Goal: Task Accomplishment & Management: Use online tool/utility

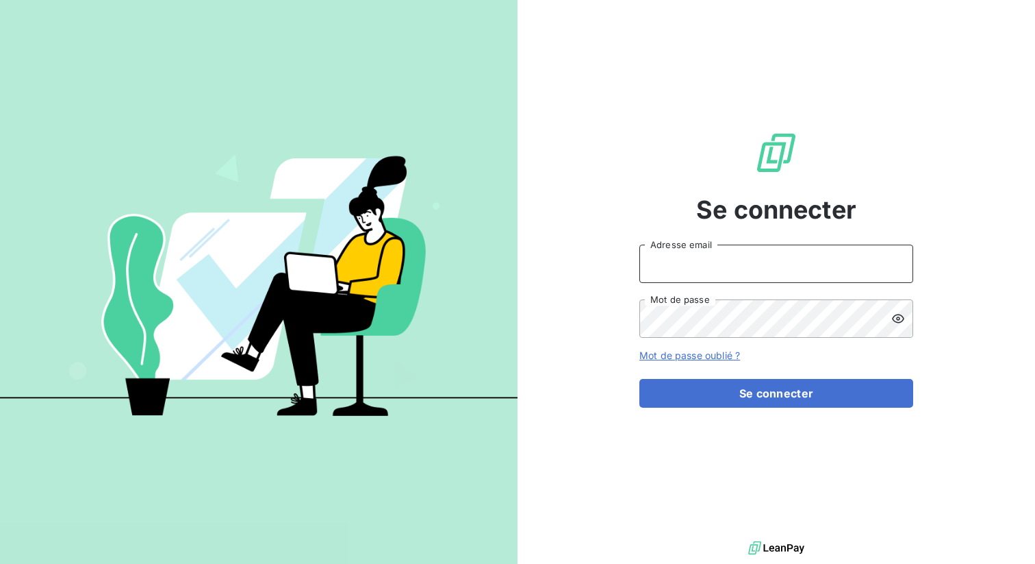
click at [673, 263] on input "Adresse email" at bounding box center [777, 263] width 274 height 38
type input "admin@[PERSON_NAME]"
click at [640, 379] on button "Se connecter" at bounding box center [777, 393] width 274 height 29
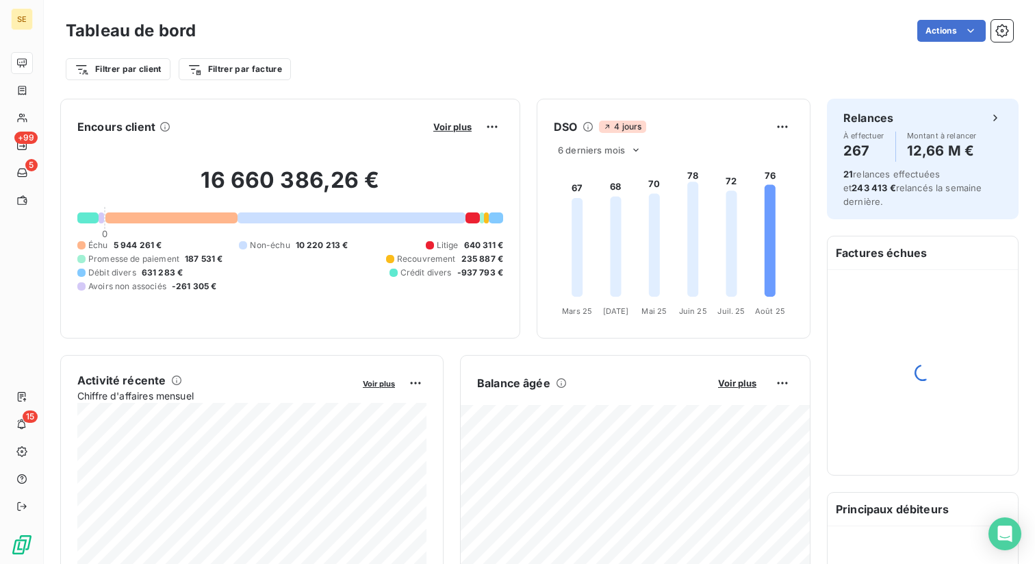
click at [574, 53] on div "Filtrer par client Filtrer par facture" at bounding box center [540, 63] width 948 height 37
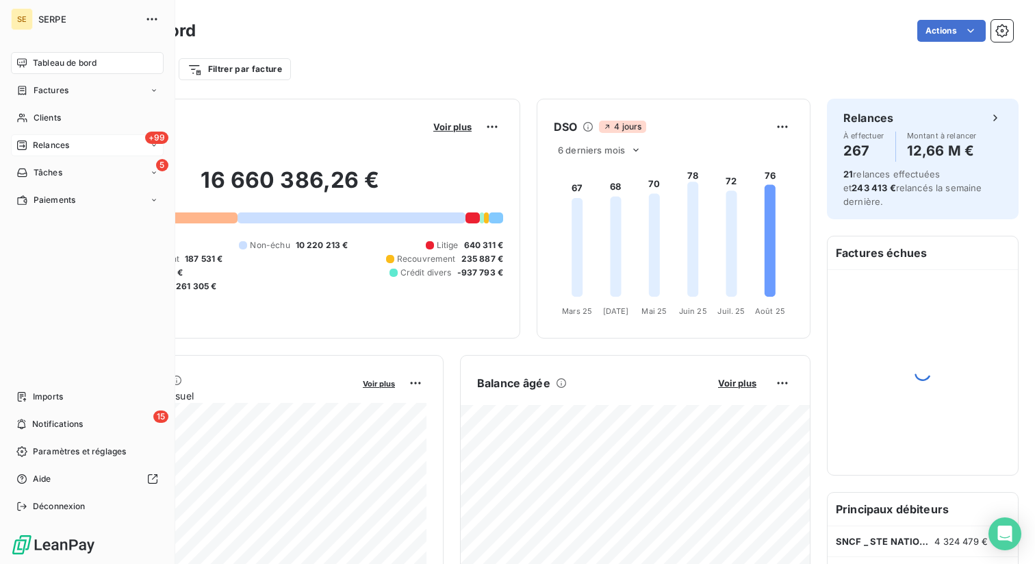
click at [64, 140] on span "Relances" at bounding box center [51, 145] width 36 height 12
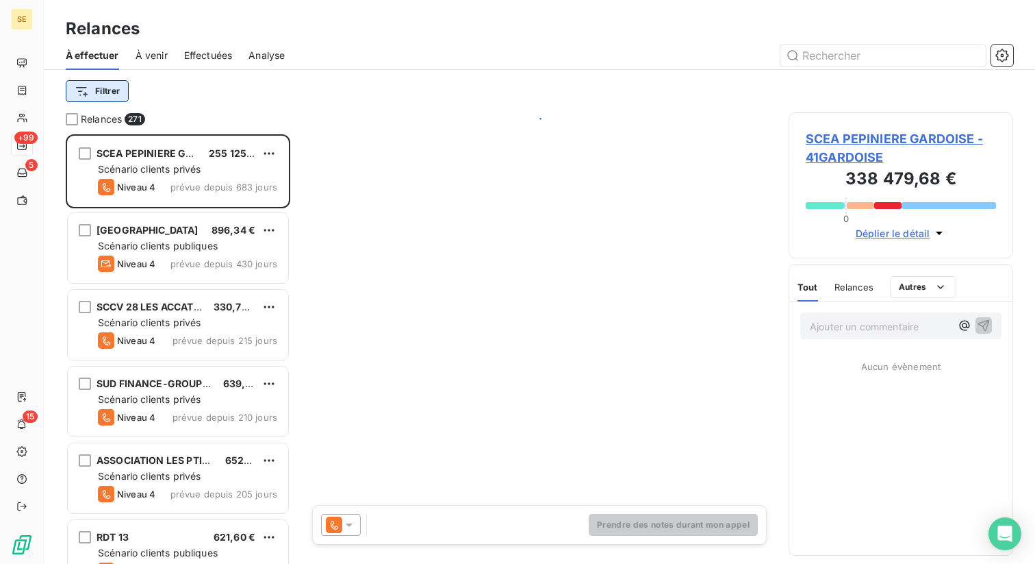
scroll to position [429, 225]
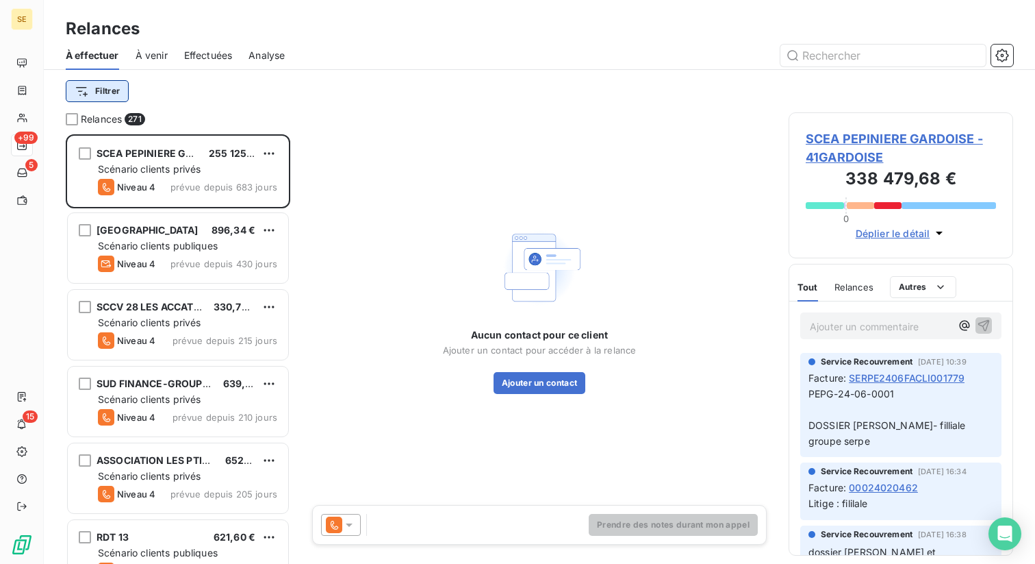
click at [115, 91] on html "SE +99 5 15 Relances À effectuer À venir Effectuées Analyse Filtrer Relances 27…" at bounding box center [517, 393] width 1035 height 786
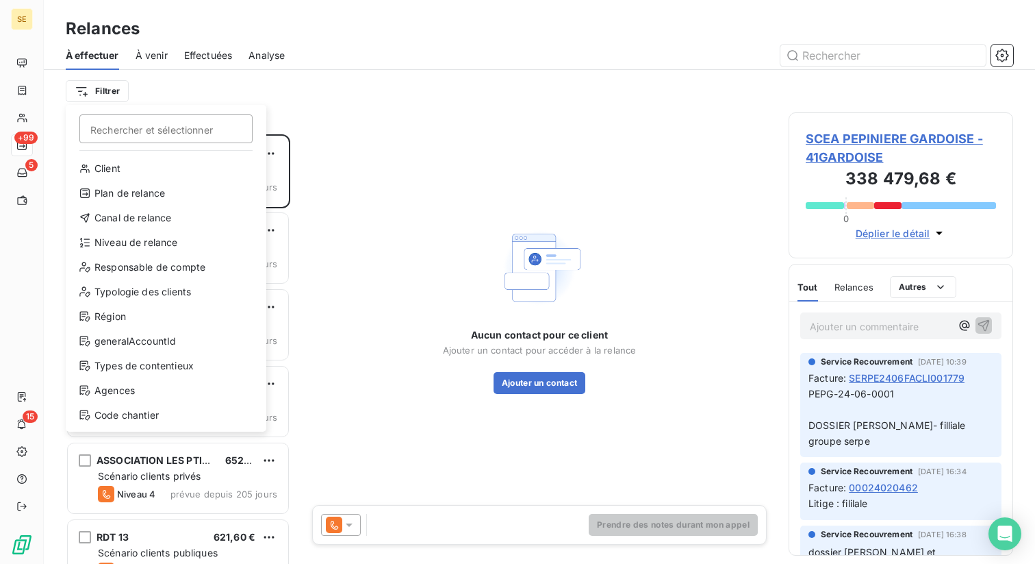
click at [182, 65] on html "SE +99 5 15 Relances À effectuer À venir Effectuées Analyse Filtrer Rechercher …" at bounding box center [517, 393] width 1035 height 786
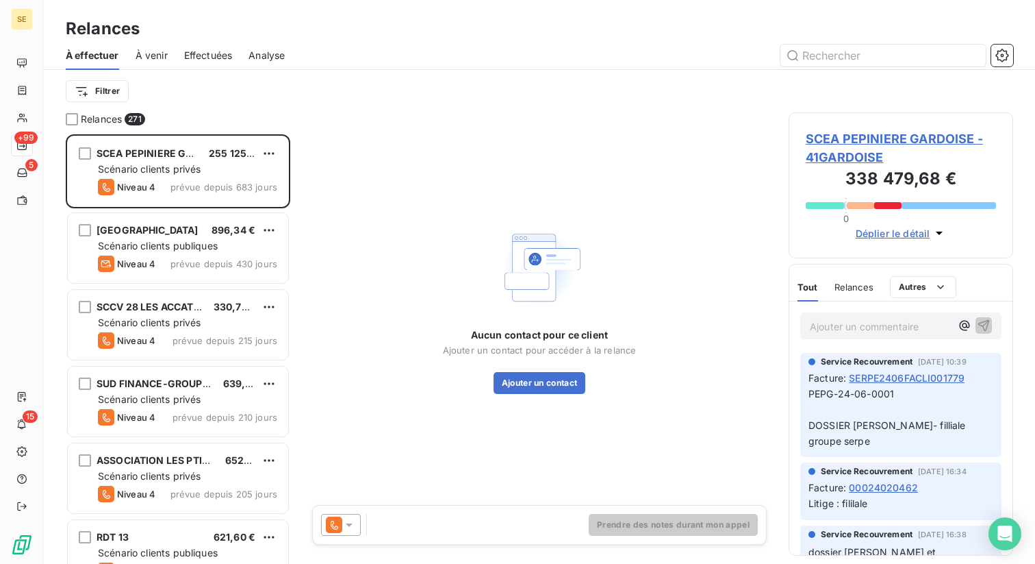
click at [212, 56] on span "Effectuées" at bounding box center [208, 56] width 49 height 14
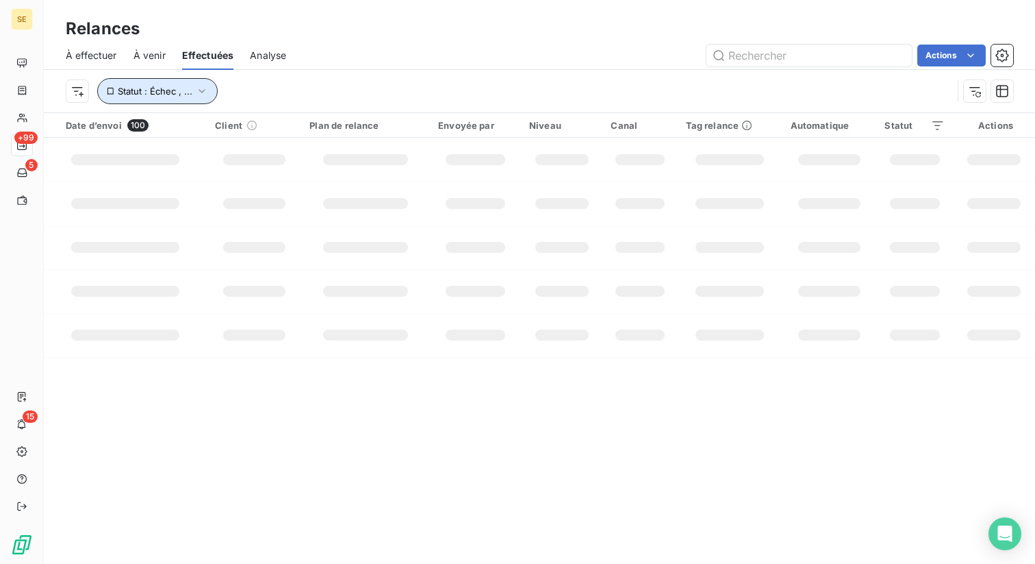
click at [147, 90] on span "Statut : Échec , ..." at bounding box center [155, 91] width 75 height 11
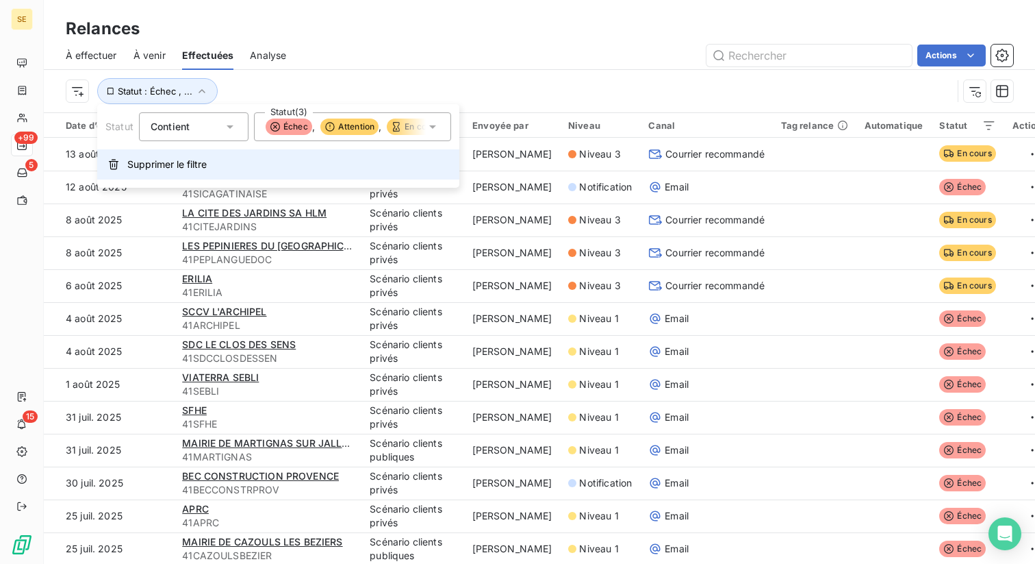
click at [143, 170] on span "Supprimer le filtre" at bounding box center [166, 165] width 79 height 14
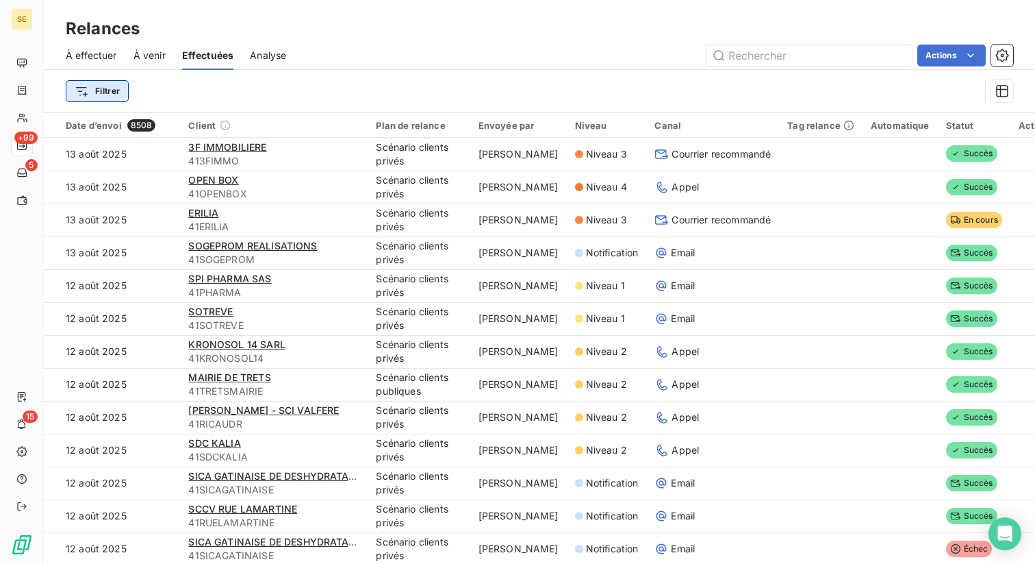
click at [95, 93] on html "SE +99 5 15 Relances À effectuer À venir Effectuées Analyse Actions Filtrer Dat…" at bounding box center [517, 393] width 1035 height 786
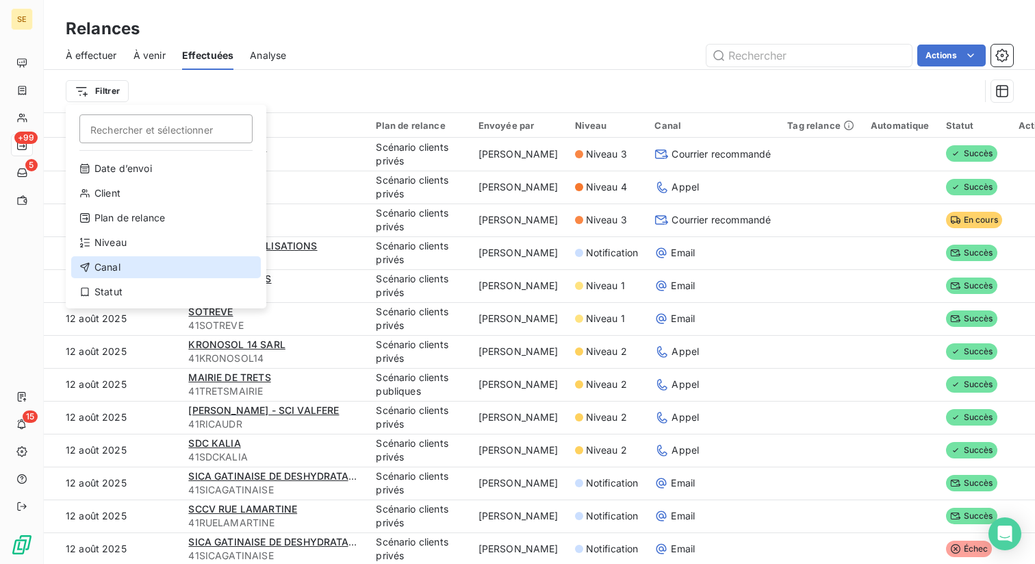
click at [108, 266] on div "Canal" at bounding box center [166, 267] width 190 height 22
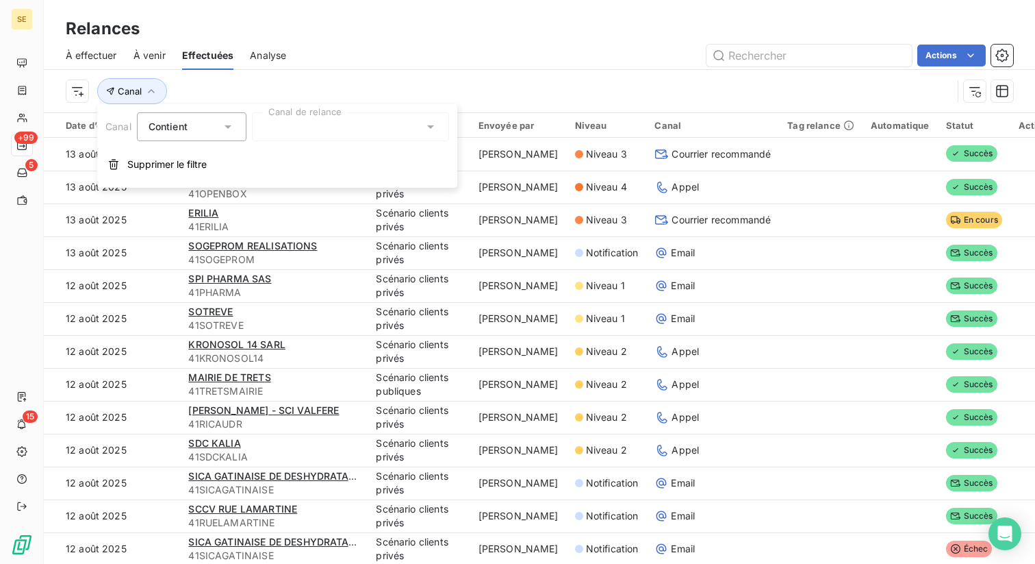
click at [294, 138] on div at bounding box center [350, 126] width 197 height 29
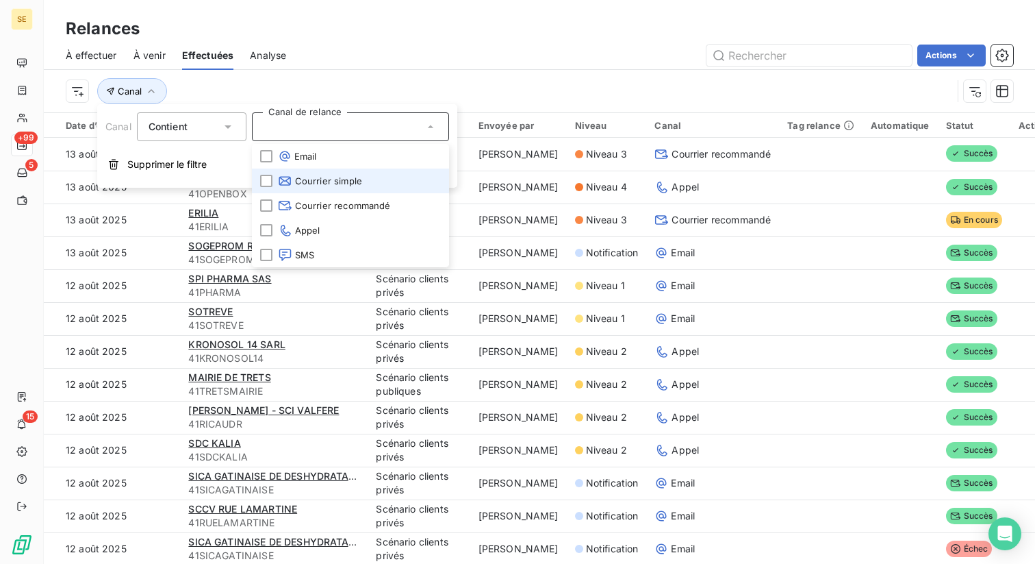
click at [316, 185] on span "Courrier simple" at bounding box center [320, 181] width 84 height 14
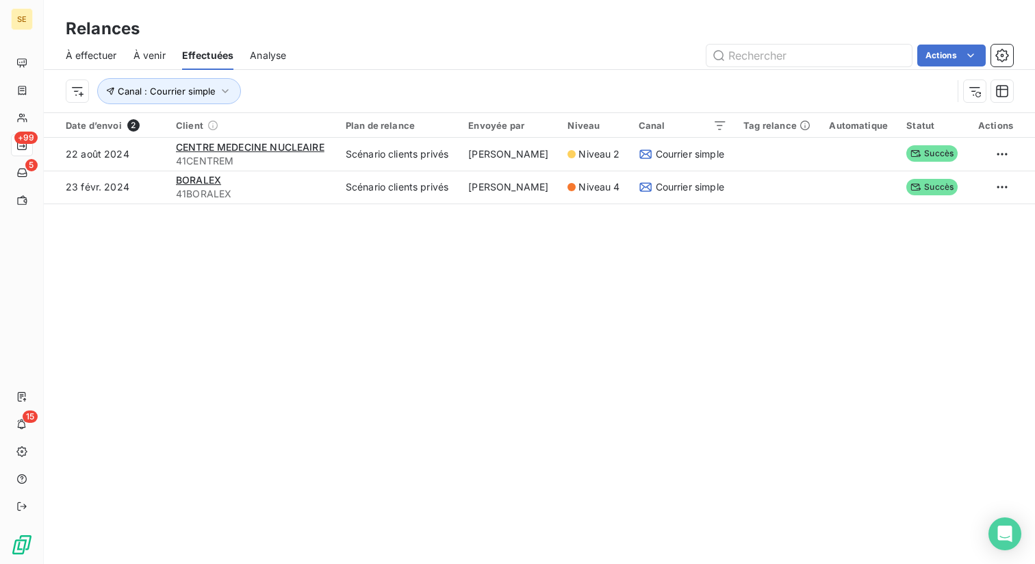
click at [368, 71] on div "Canal : Courrier simple" at bounding box center [540, 91] width 948 height 42
click at [907, 87] on div "Exporter les relances (2 relances)" at bounding box center [886, 86] width 185 height 22
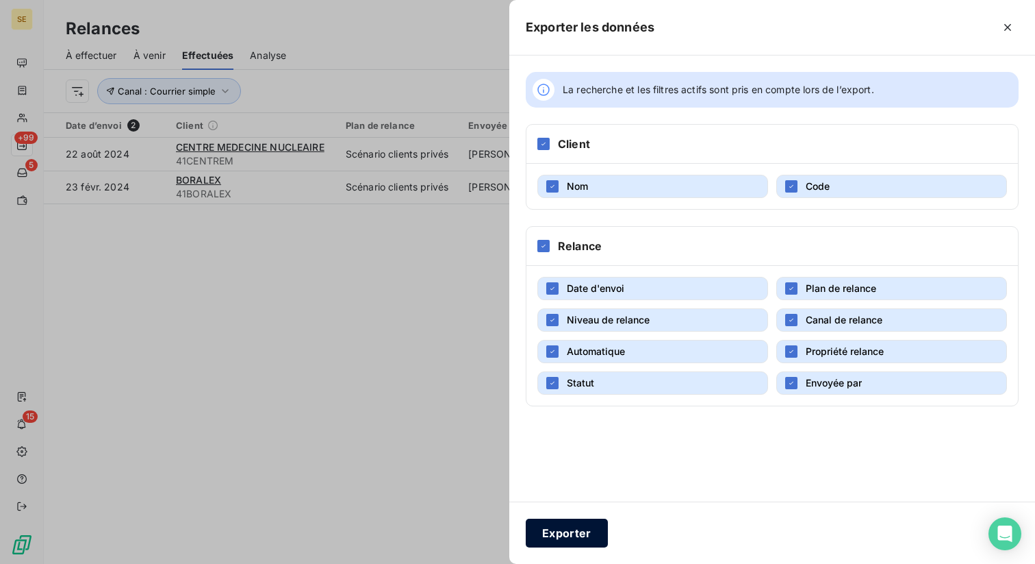
click at [575, 527] on button "Exporter" at bounding box center [567, 532] width 82 height 29
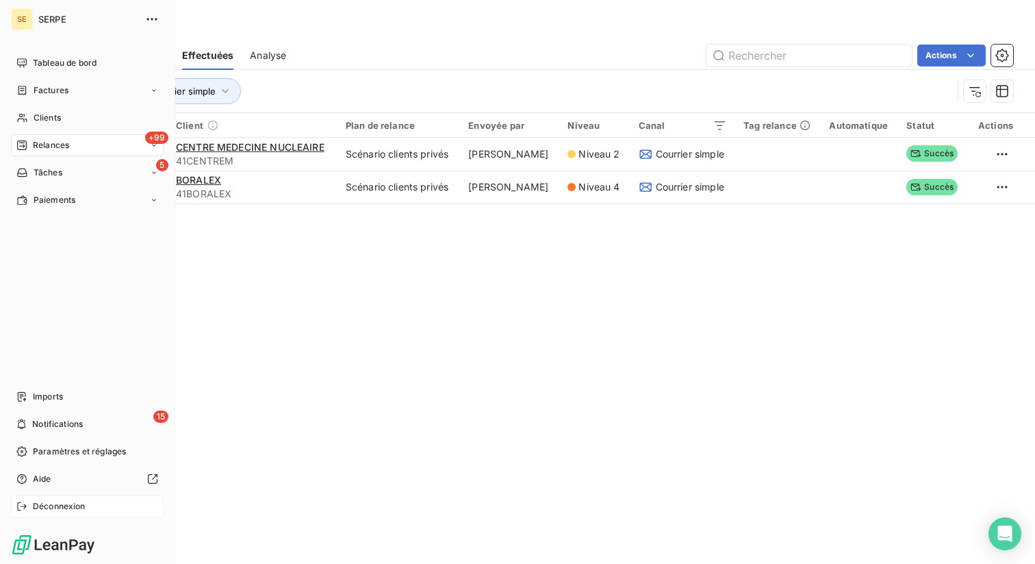
click at [58, 501] on span "Déconnexion" at bounding box center [59, 506] width 53 height 12
